Goal: Task Accomplishment & Management: Use online tool/utility

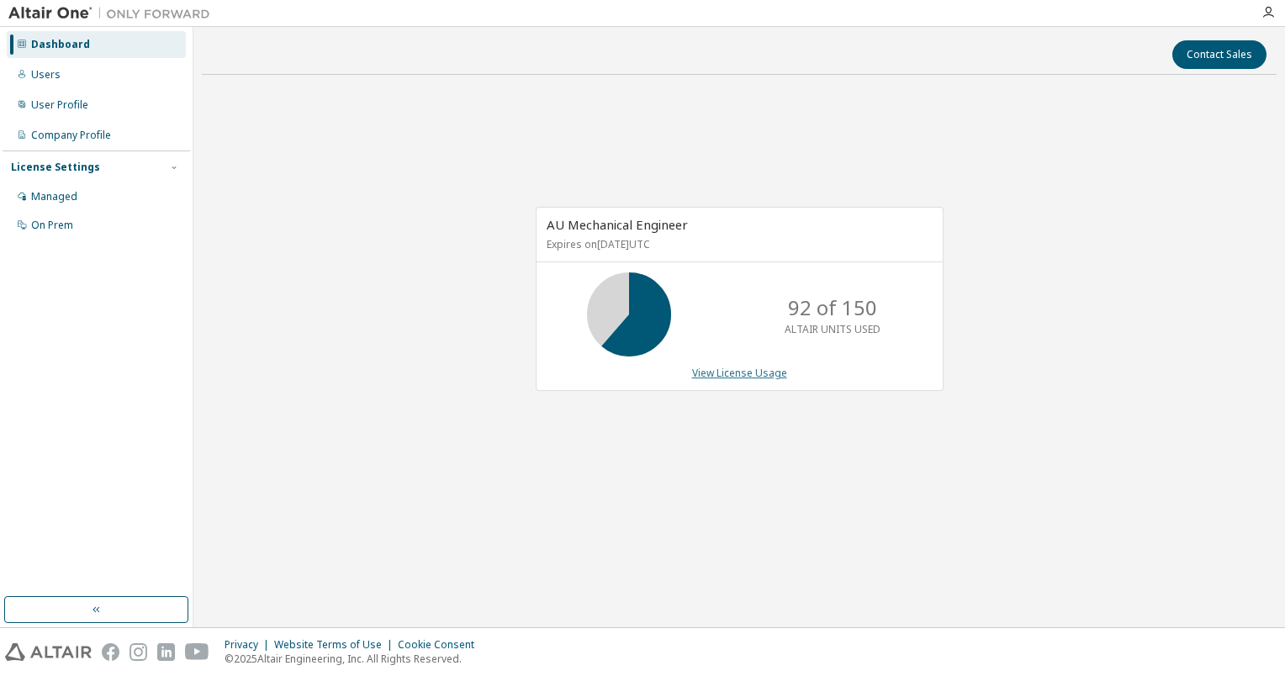
click at [741, 370] on link "View License Usage" at bounding box center [739, 373] width 95 height 14
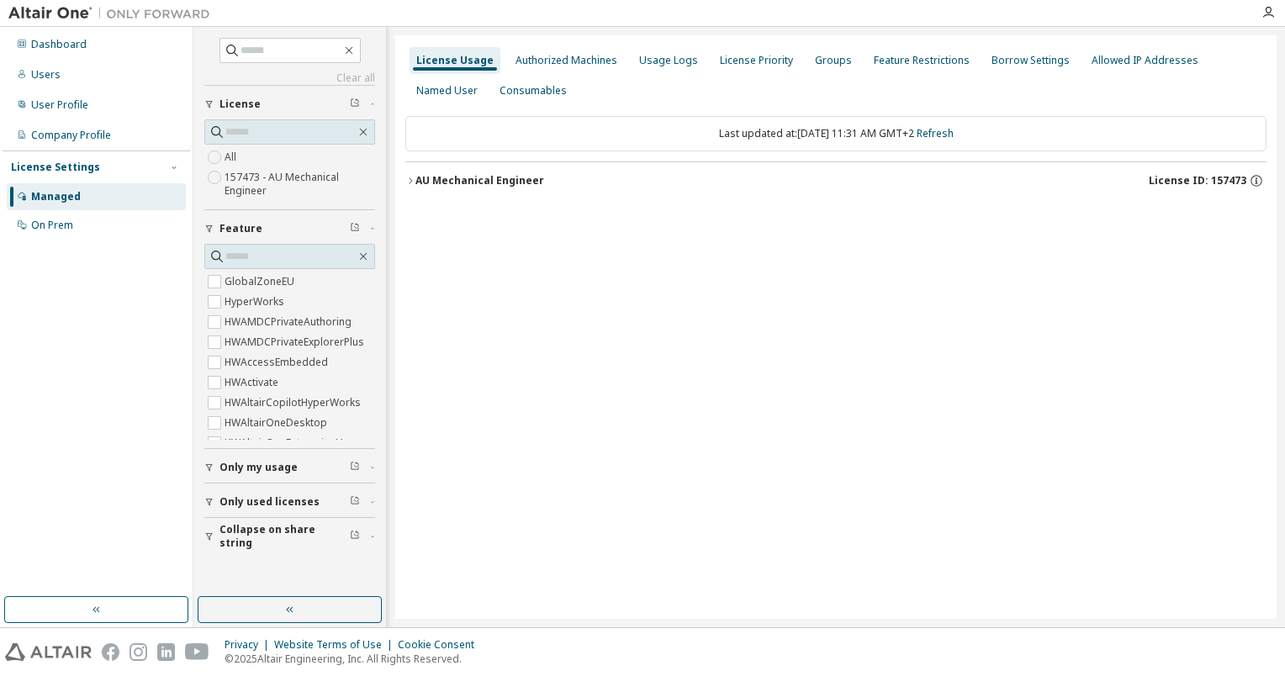
click at [414, 177] on icon "button" at bounding box center [410, 181] width 10 height 10
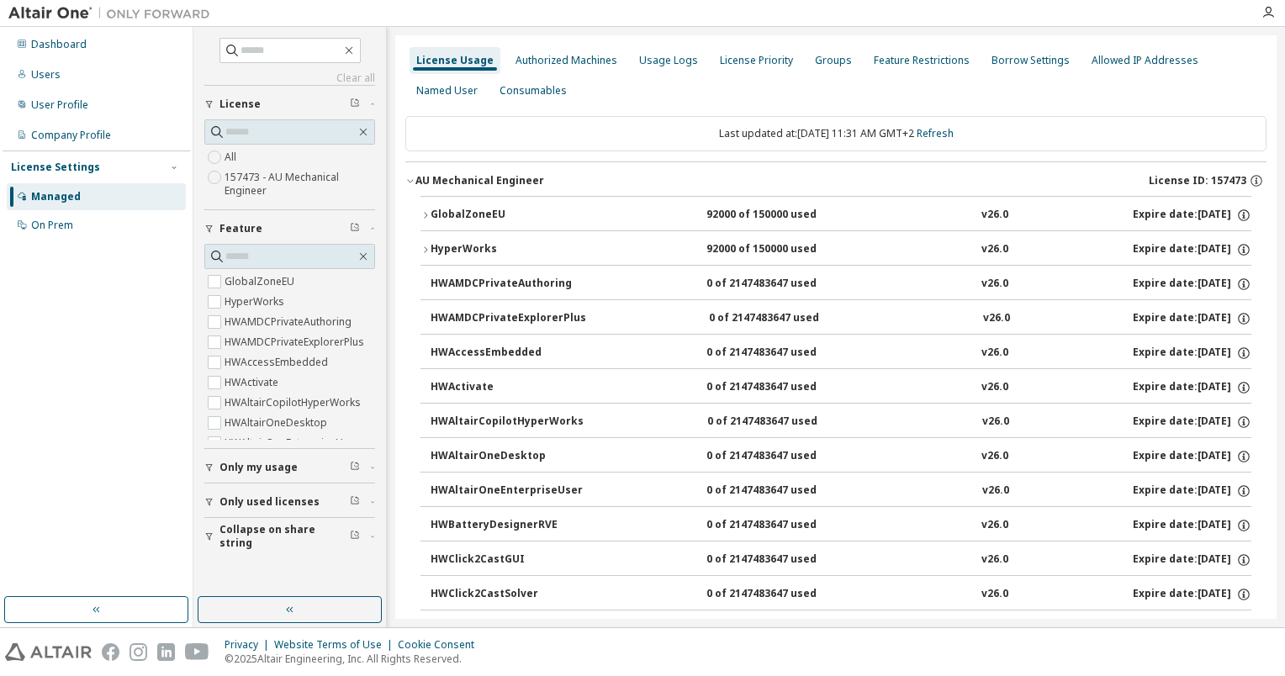
click at [426, 213] on icon "button" at bounding box center [425, 215] width 10 height 10
